Goal: Find contact information: Find contact information

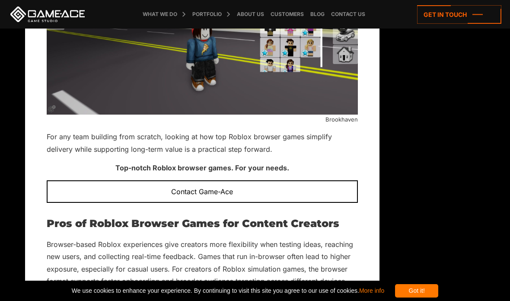
scroll to position [2690, 0]
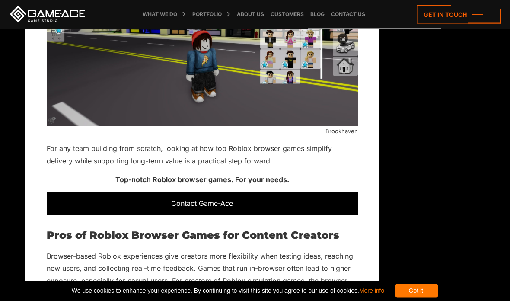
click at [339, 192] on div "Contact Game-Ace" at bounding box center [202, 203] width 311 height 22
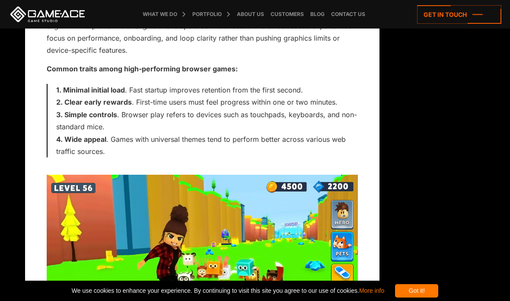
scroll to position [2206, 0]
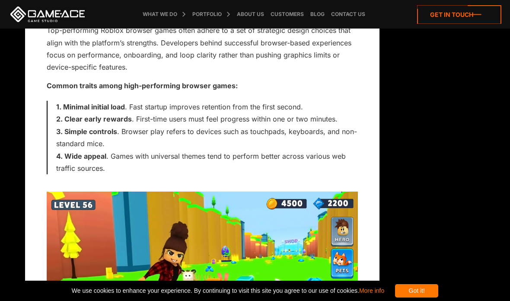
click at [472, 11] on icon at bounding box center [459, 14] width 84 height 19
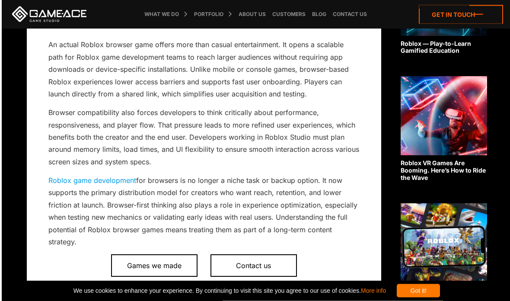
scroll to position [256, 0]
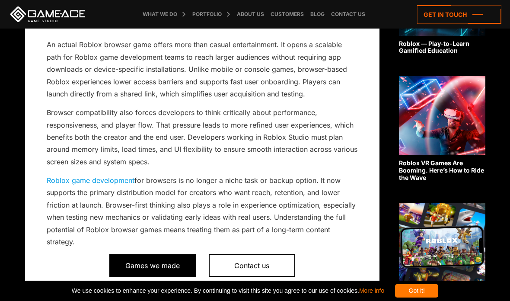
click at [140, 264] on span "Games we made" at bounding box center [152, 265] width 86 height 22
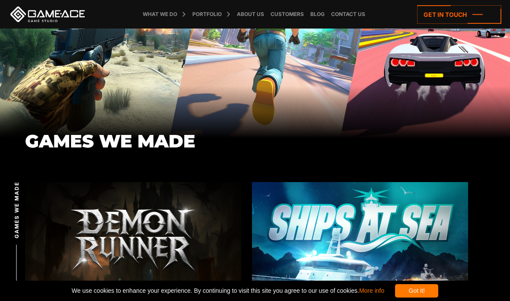
scroll to position [59, 0]
